Goal: Information Seeking & Learning: Check status

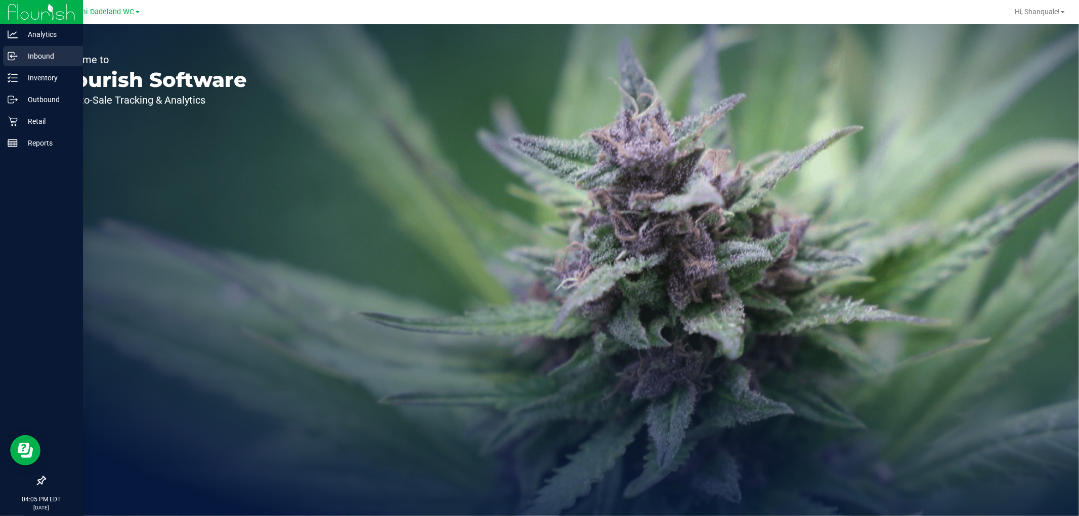
click at [0, 60] on link "Inbound" at bounding box center [41, 57] width 83 height 22
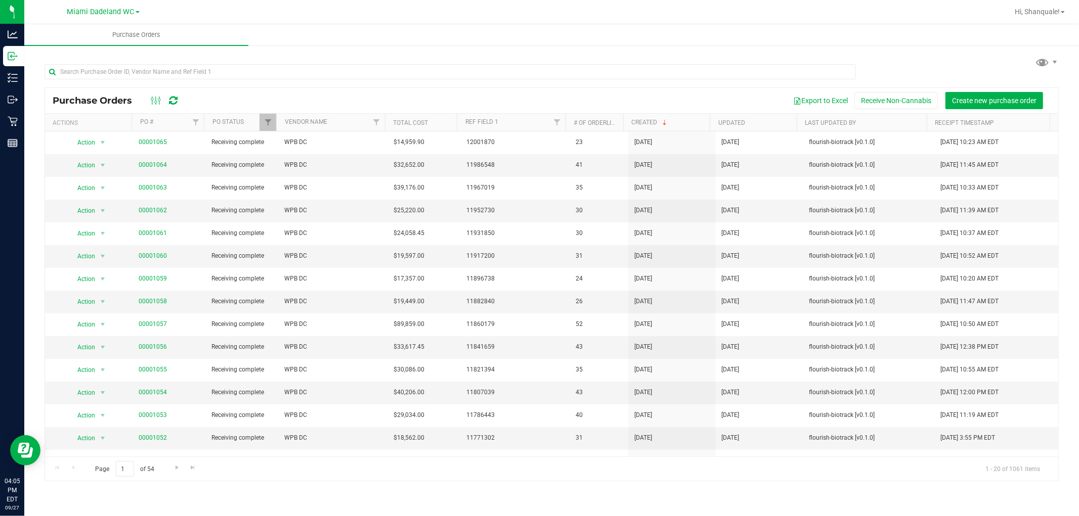
click at [391, 22] on nav "Miami Dadeland WC Hi, Shanquale!" at bounding box center [551, 12] width 1055 height 24
click at [417, 26] on ul "Purchase Orders" at bounding box center [563, 35] width 1079 height 22
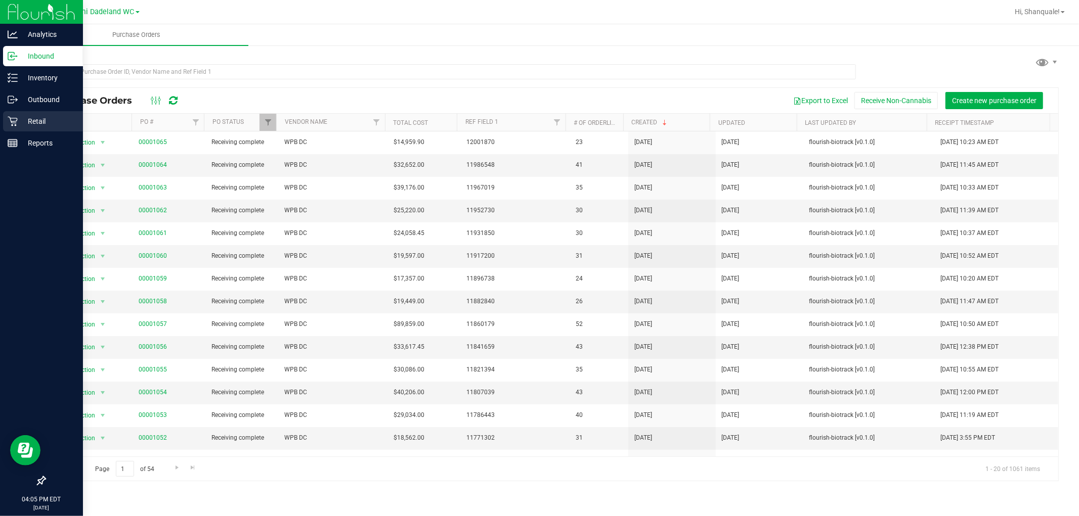
click at [11, 127] on div "Retail" at bounding box center [43, 121] width 80 height 20
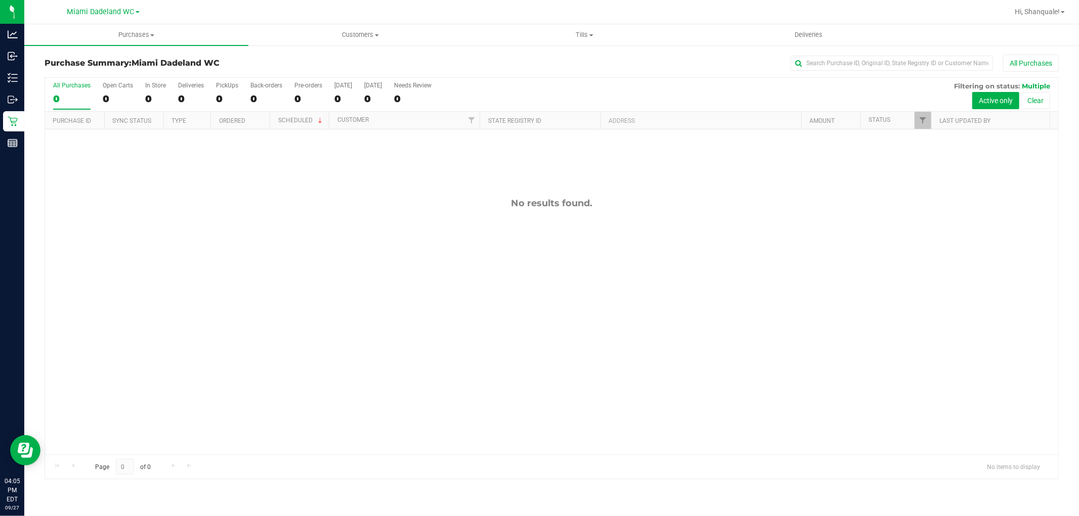
click at [386, 372] on div "No results found." at bounding box center [551, 326] width 1013 height 394
click at [377, 362] on div "No results found." at bounding box center [551, 326] width 1013 height 394
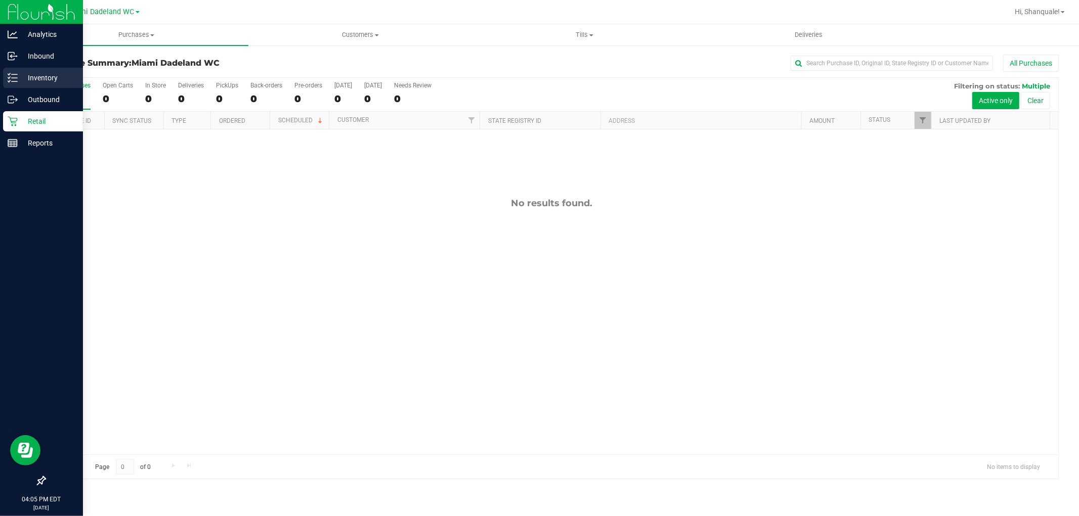
click at [8, 81] on icon at bounding box center [13, 78] width 10 height 10
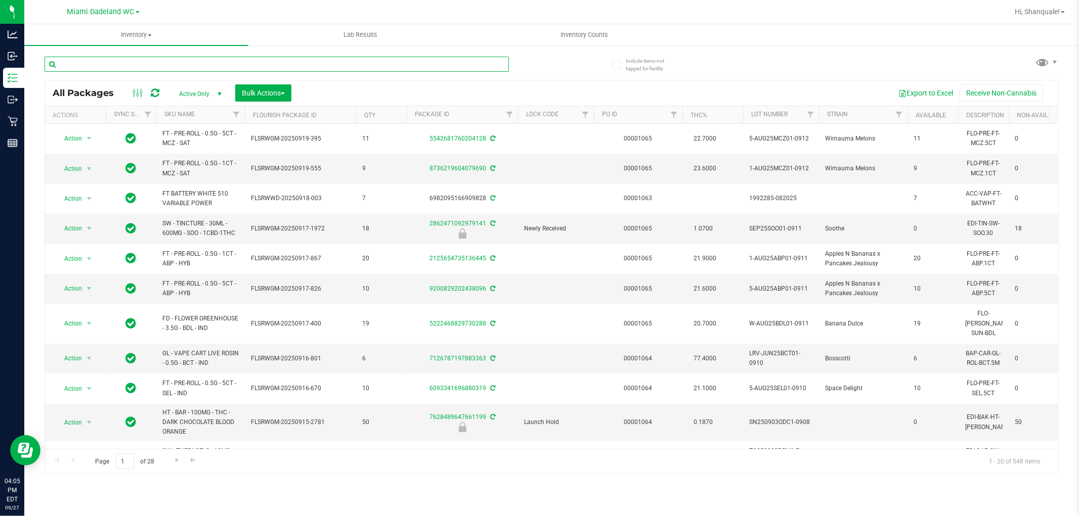
click at [122, 63] on input "text" at bounding box center [277, 64] width 464 height 15
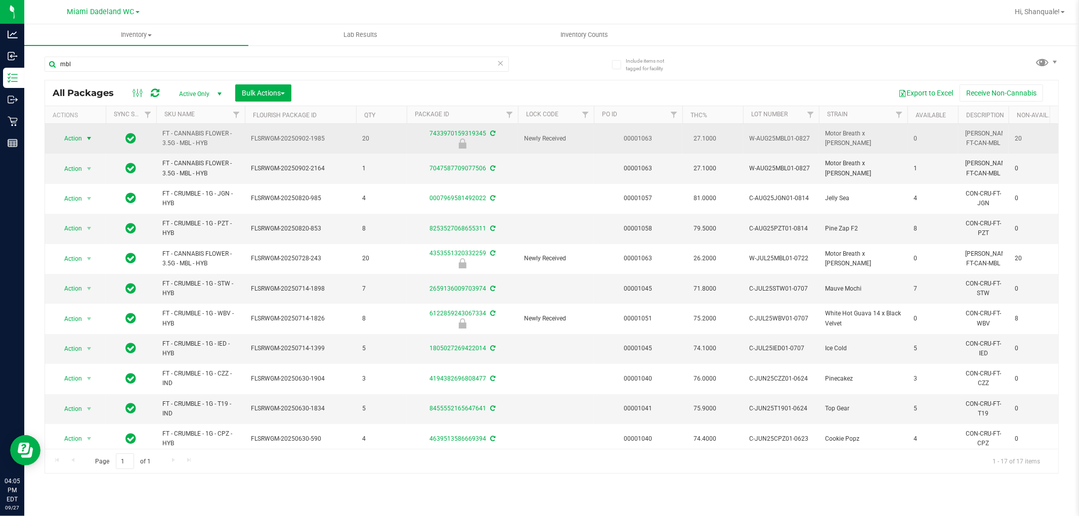
click at [86, 139] on span "select" at bounding box center [89, 139] width 8 height 8
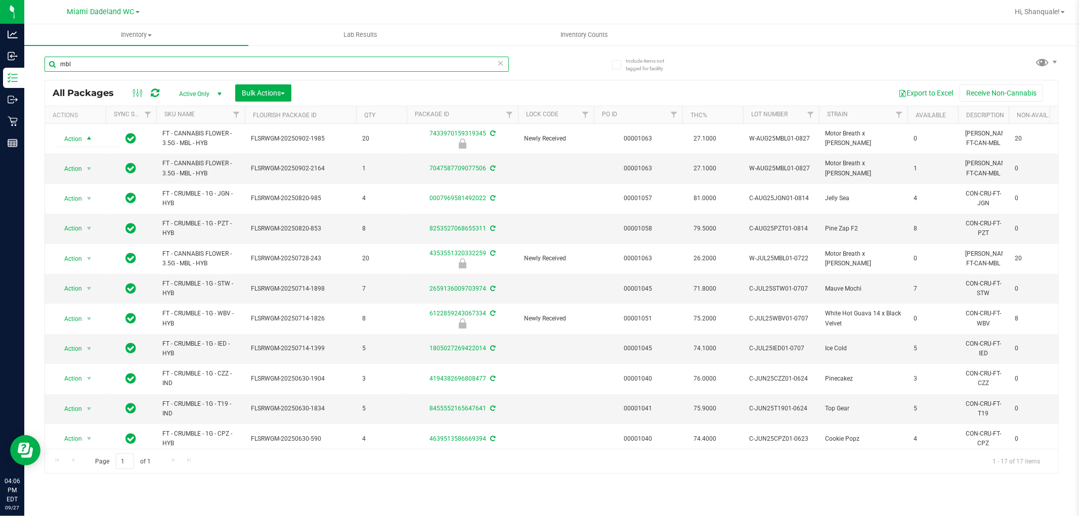
click at [99, 66] on input "mbl" at bounding box center [277, 64] width 464 height 15
type input "m"
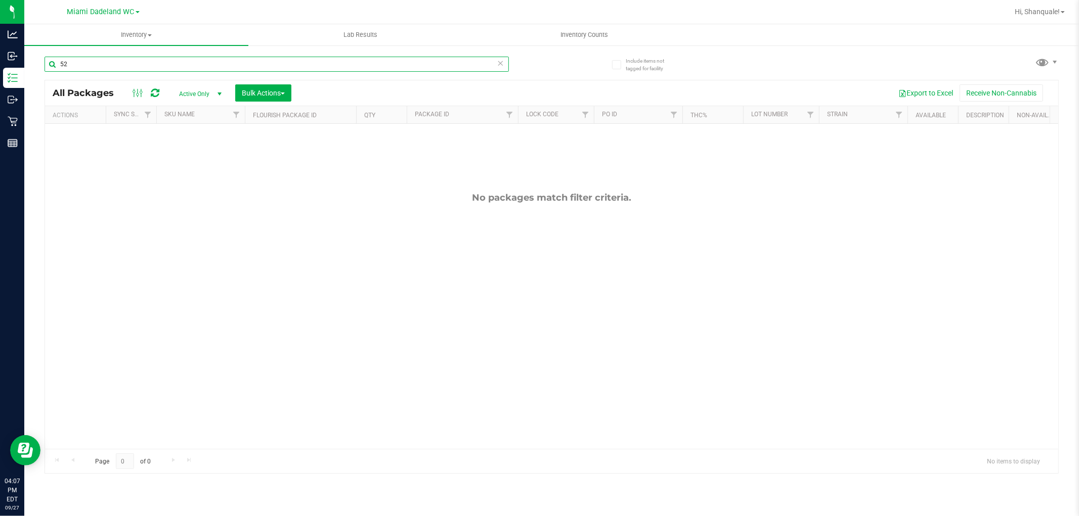
type input "5"
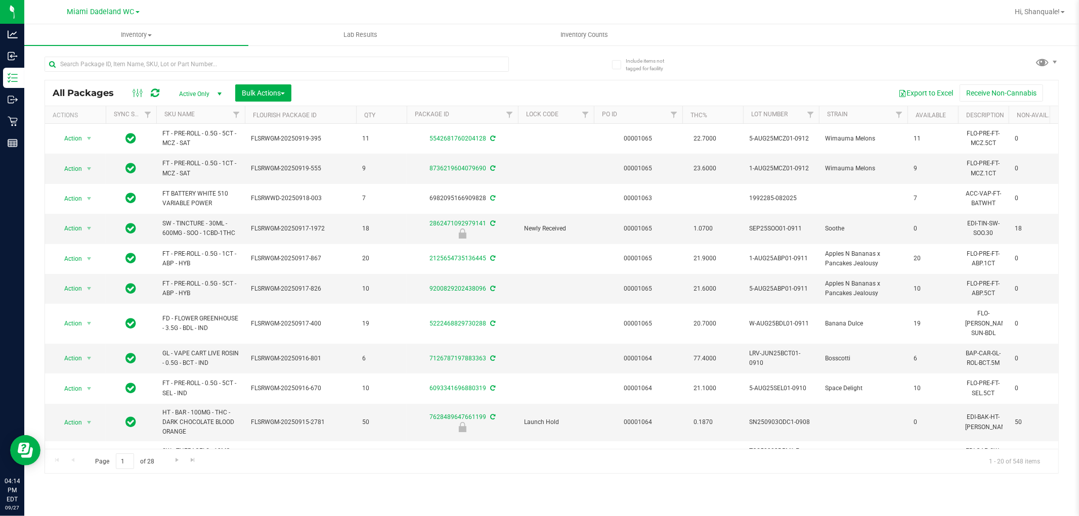
click at [74, 494] on div "Inventory All packages All inventory Waste log Create inventory Lab Results Inv…" at bounding box center [551, 270] width 1055 height 492
